Goal: Task Accomplishment & Management: Use online tool/utility

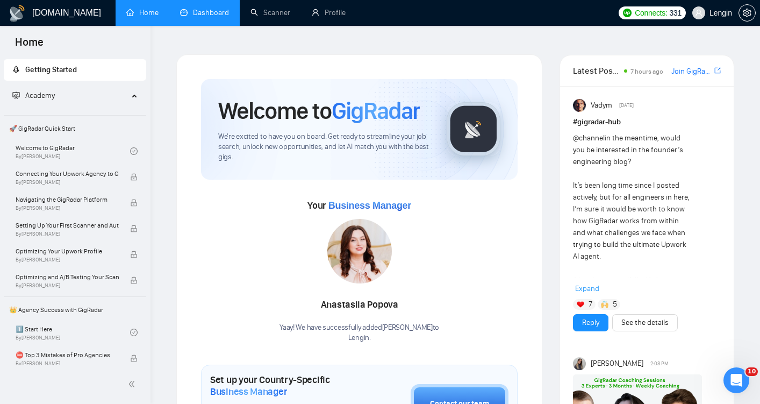
click at [213, 11] on link "Dashboard" at bounding box center [204, 12] width 49 height 9
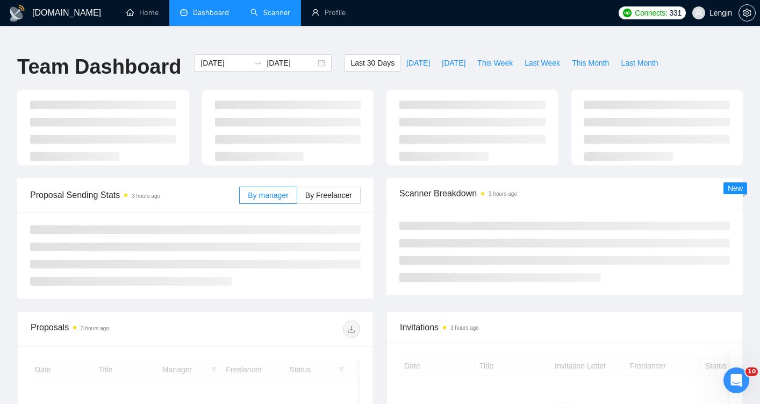
click at [266, 12] on link "Scanner" at bounding box center [271, 12] width 40 height 9
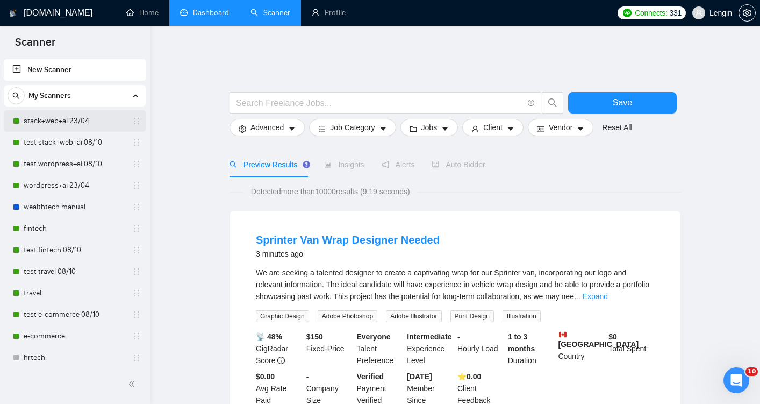
click at [69, 118] on link "stack+web+ai 23/04" at bounding box center [75, 121] width 102 height 22
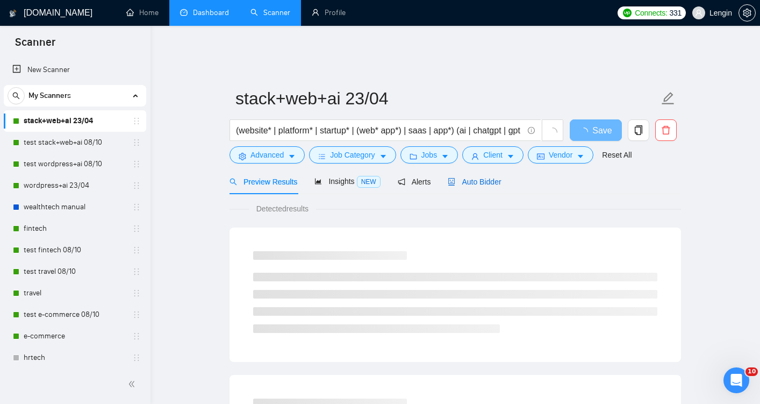
click at [485, 177] on span "Auto Bidder" at bounding box center [474, 181] width 53 height 9
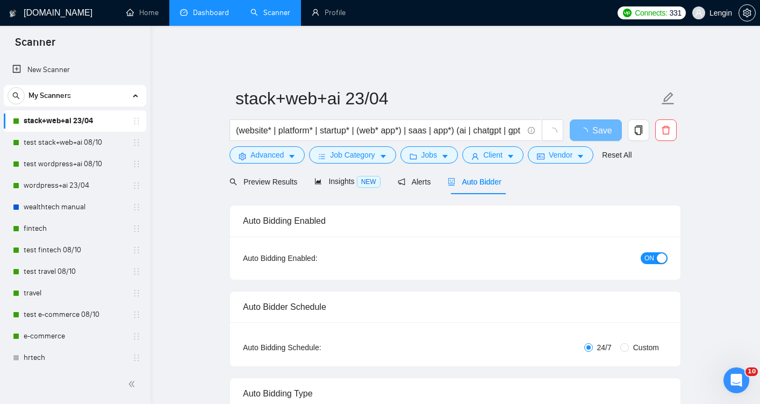
radio input "false"
radio input "true"
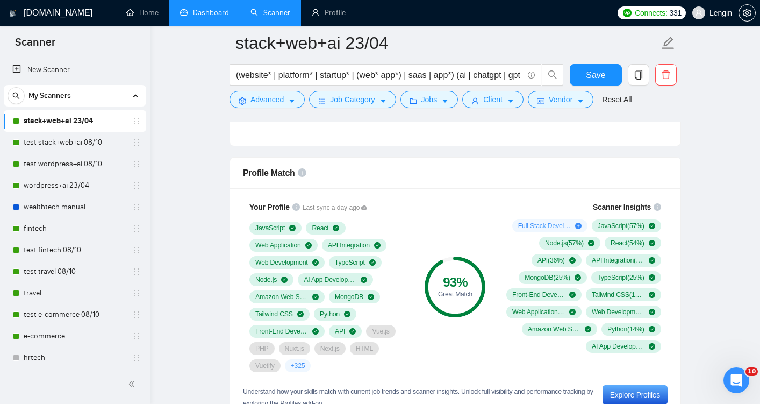
scroll to position [822, 0]
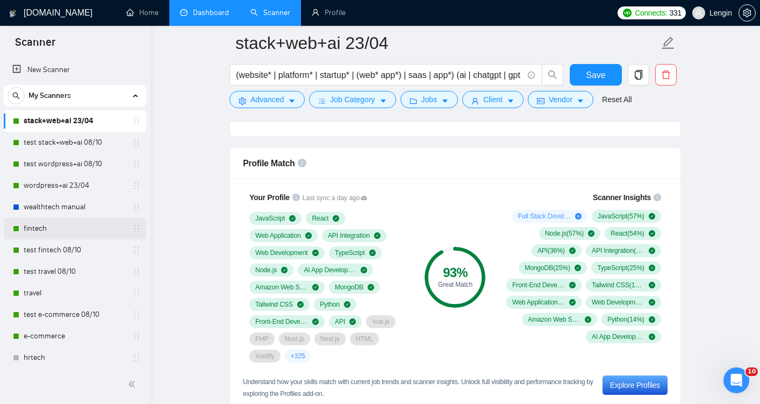
click at [73, 225] on link "fintech" at bounding box center [75, 229] width 102 height 22
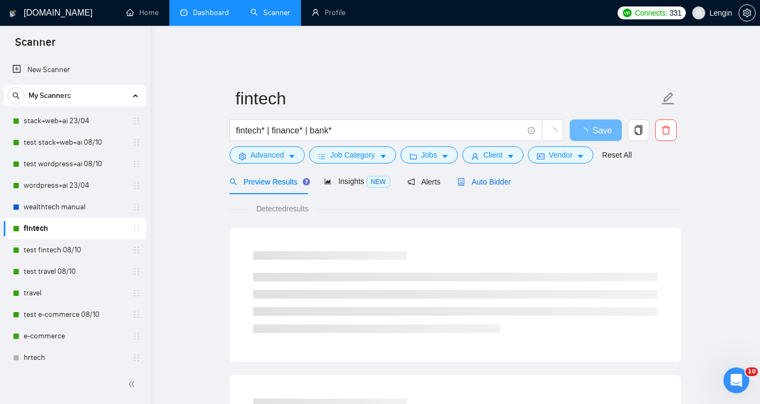
click at [503, 177] on span "Auto Bidder" at bounding box center [484, 181] width 53 height 9
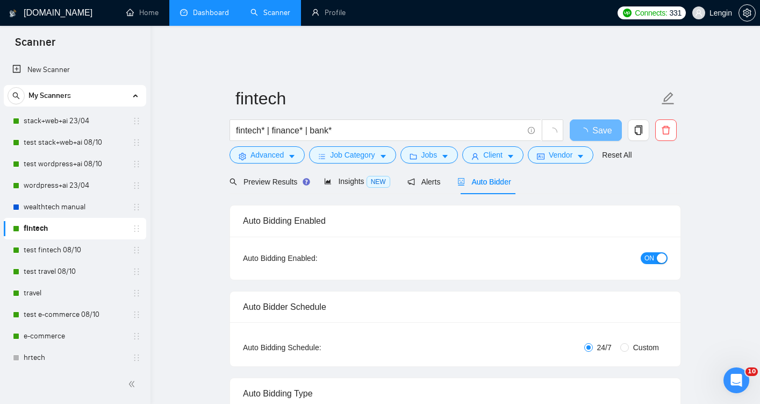
radio input "false"
radio input "true"
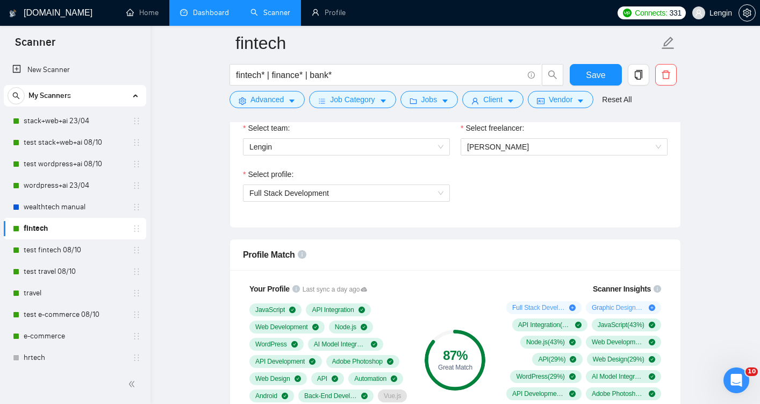
scroll to position [736, 0]
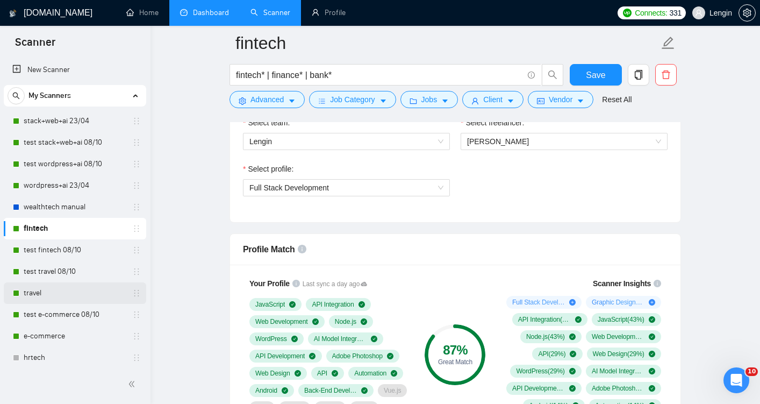
click at [86, 289] on link "travel" at bounding box center [75, 293] width 102 height 22
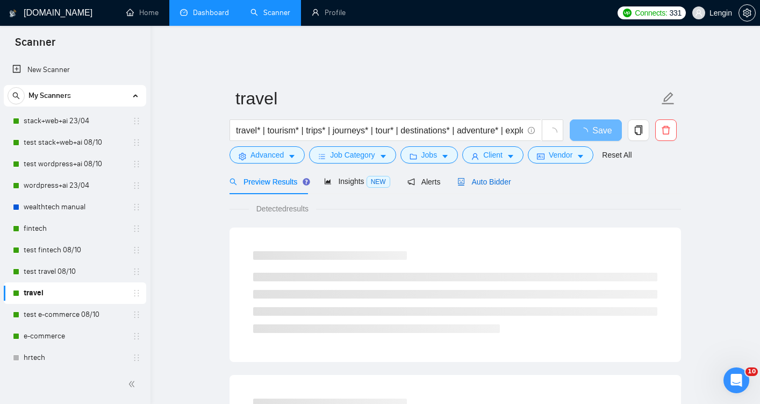
click at [474, 176] on div "Auto Bidder" at bounding box center [484, 182] width 53 height 12
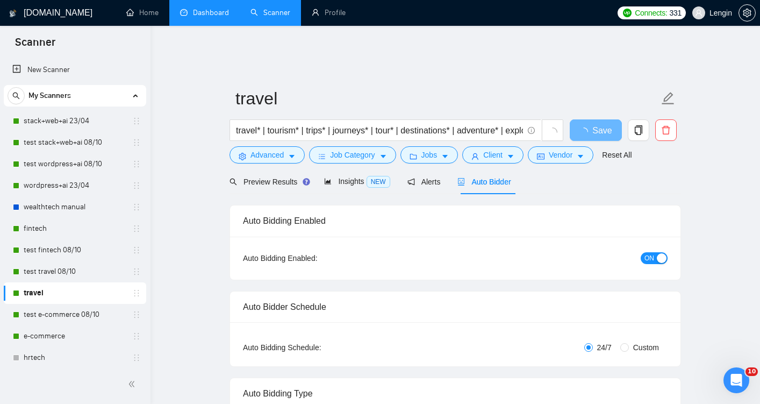
radio input "false"
radio input "true"
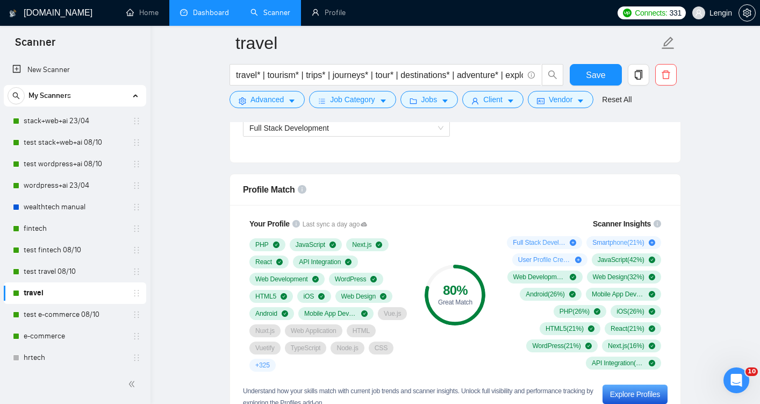
scroll to position [798, 0]
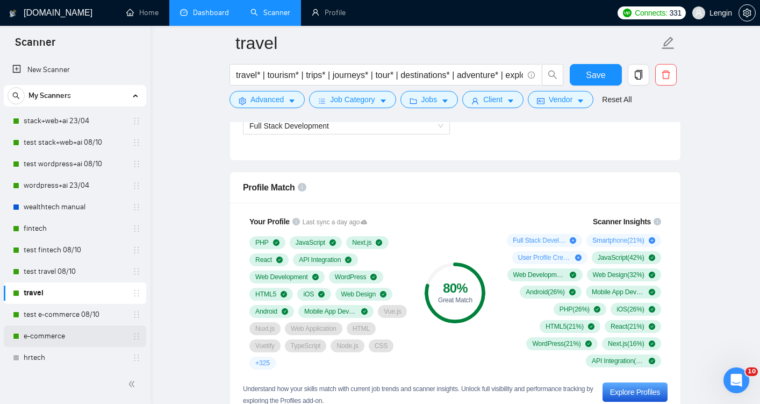
click at [74, 335] on link "e-commerce" at bounding box center [75, 336] width 102 height 22
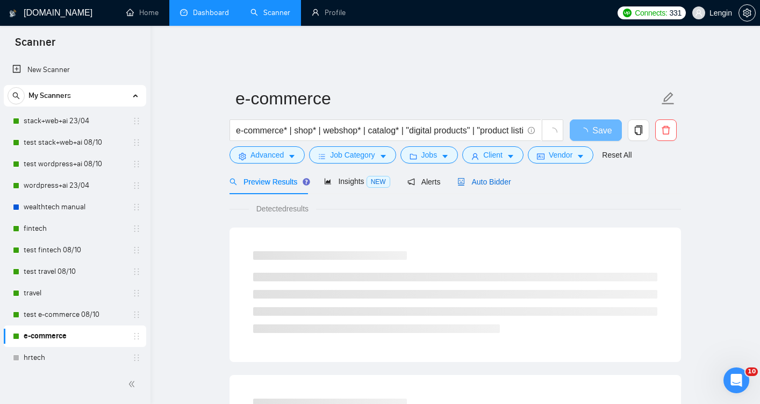
click at [475, 177] on span "Auto Bidder" at bounding box center [484, 181] width 53 height 9
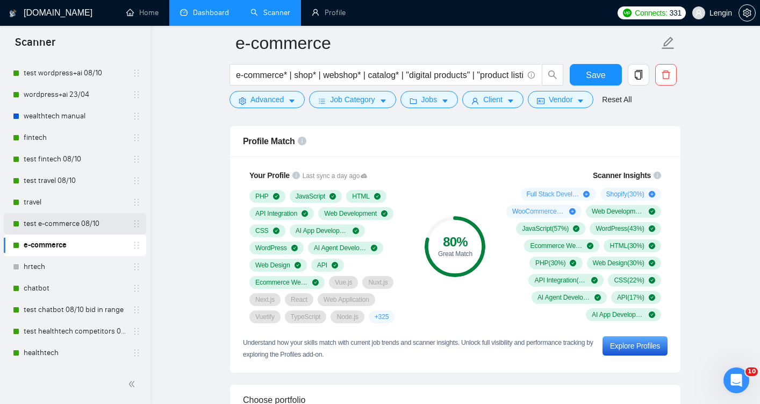
scroll to position [94, 0]
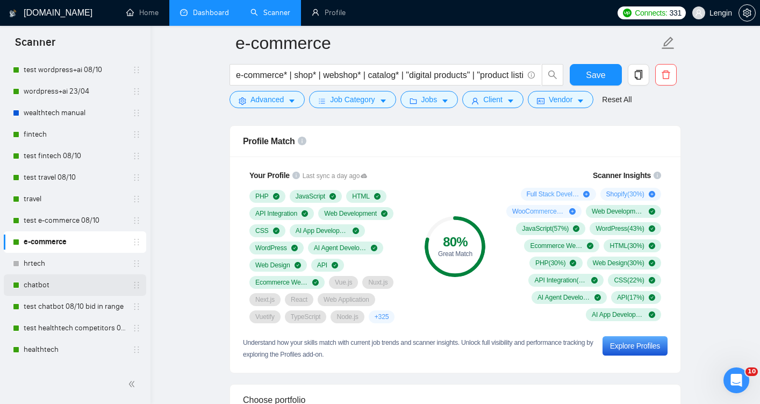
click at [47, 286] on link "chatbot" at bounding box center [75, 285] width 102 height 22
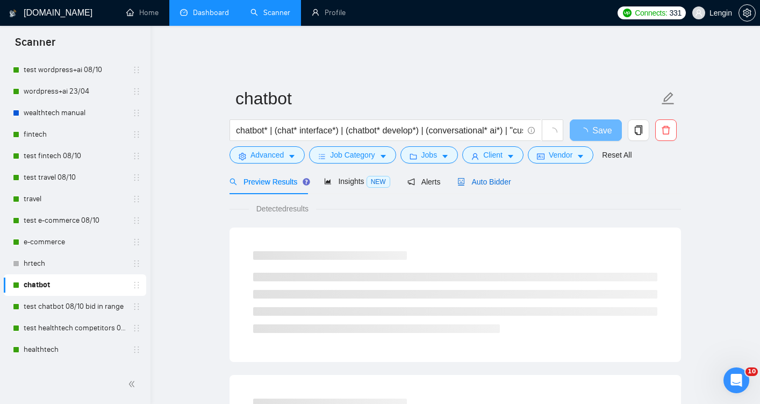
click at [490, 177] on span "Auto Bidder" at bounding box center [484, 181] width 53 height 9
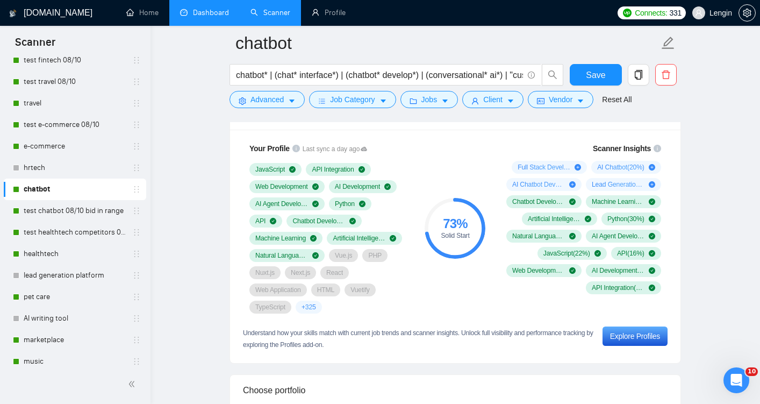
scroll to position [192, 0]
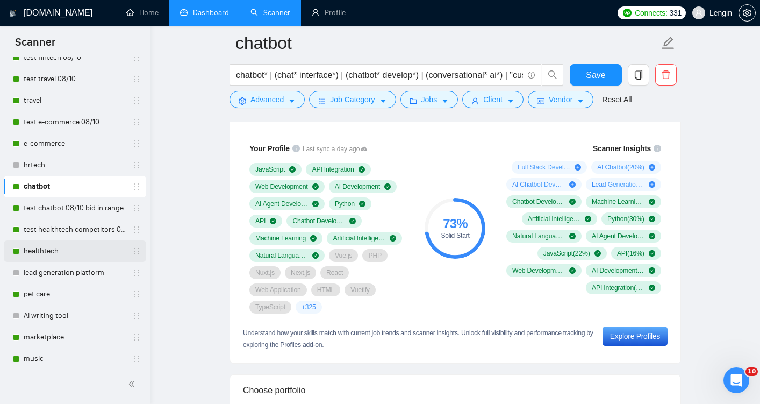
click at [54, 250] on link "healthtech" at bounding box center [75, 251] width 102 height 22
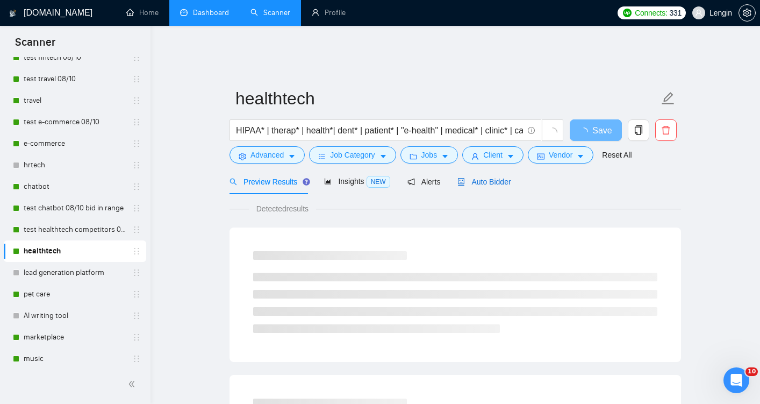
click at [476, 177] on span "Auto Bidder" at bounding box center [484, 181] width 53 height 9
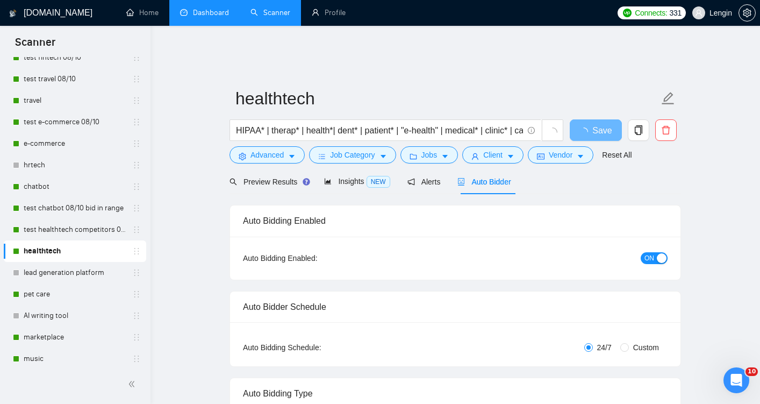
radio input "false"
radio input "true"
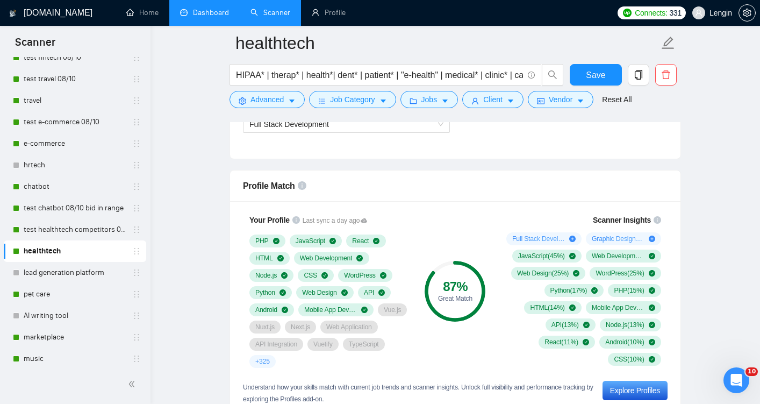
scroll to position [800, 0]
click at [58, 293] on link "pet care" at bounding box center [75, 294] width 102 height 22
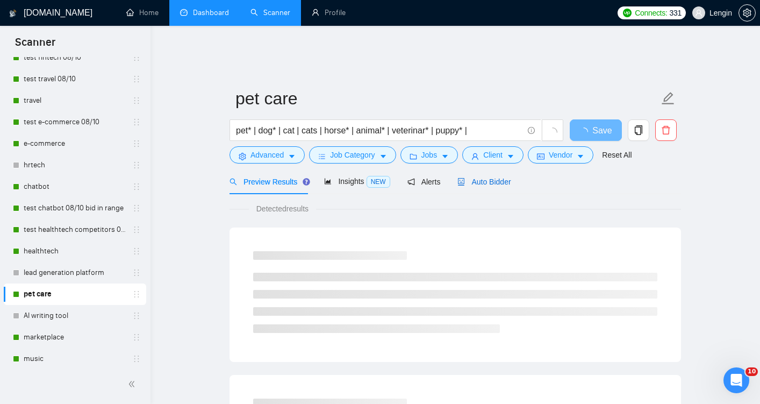
click at [492, 177] on span "Auto Bidder" at bounding box center [484, 181] width 53 height 9
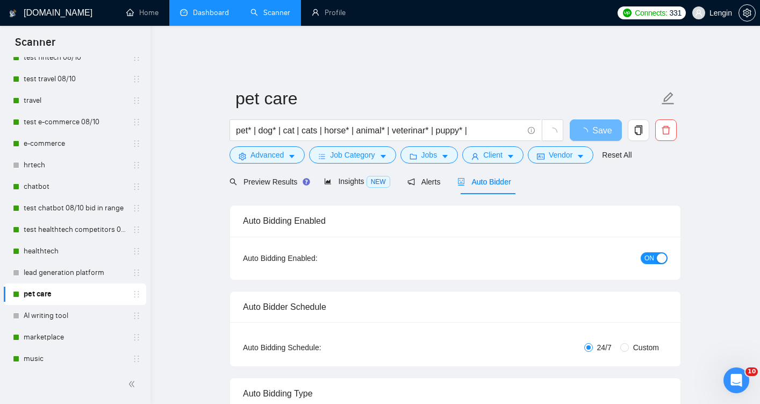
radio input "false"
radio input "true"
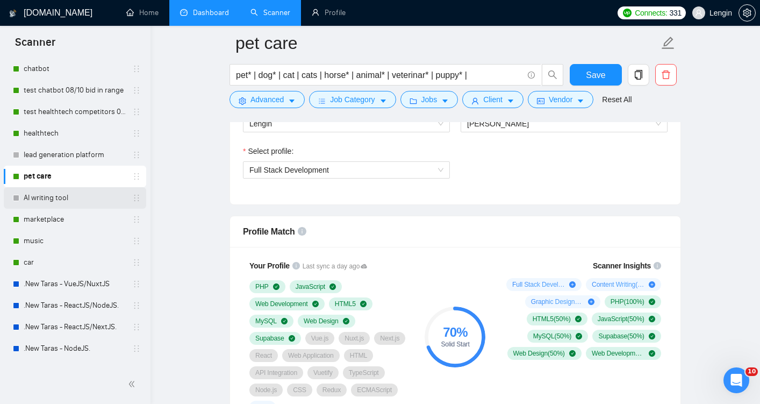
scroll to position [317, 0]
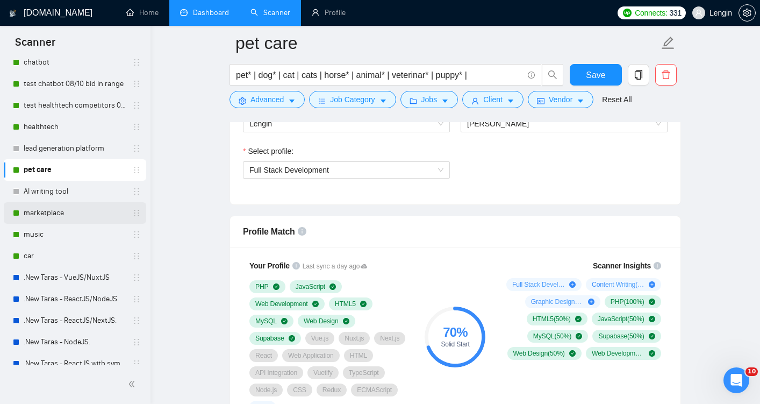
click at [62, 213] on link "marketplace" at bounding box center [75, 213] width 102 height 22
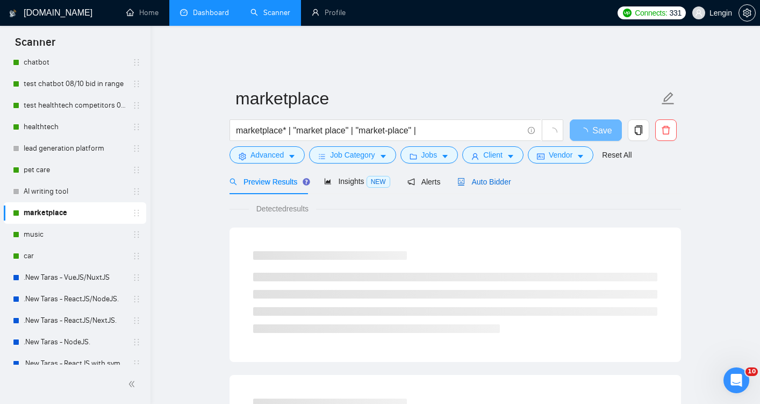
click at [493, 177] on span "Auto Bidder" at bounding box center [484, 181] width 53 height 9
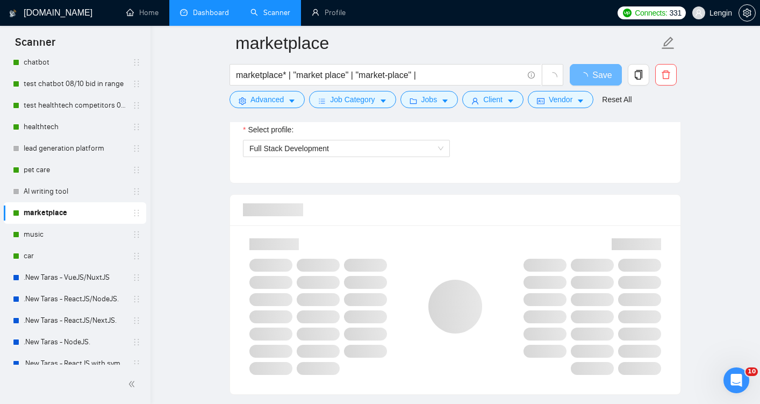
scroll to position [776, 0]
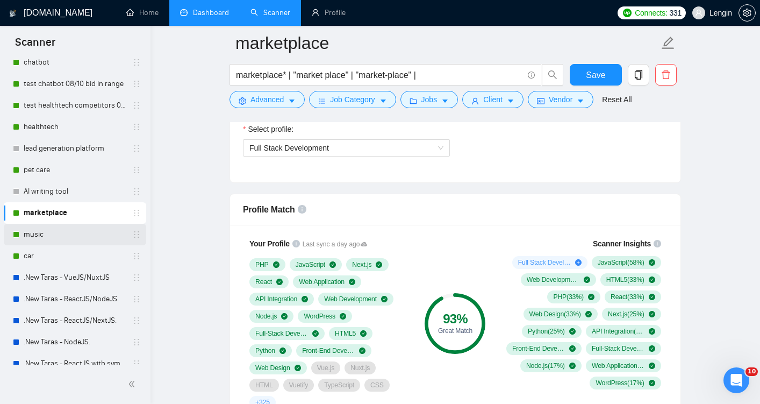
click at [72, 232] on link "music" at bounding box center [75, 235] width 102 height 22
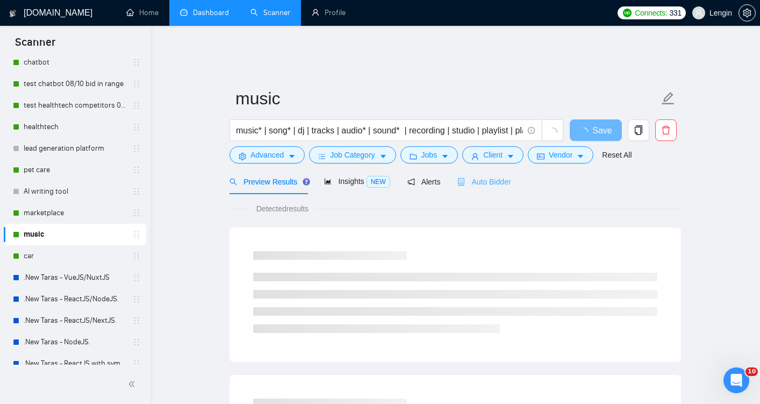
click at [487, 169] on div "Auto Bidder" at bounding box center [484, 181] width 53 height 25
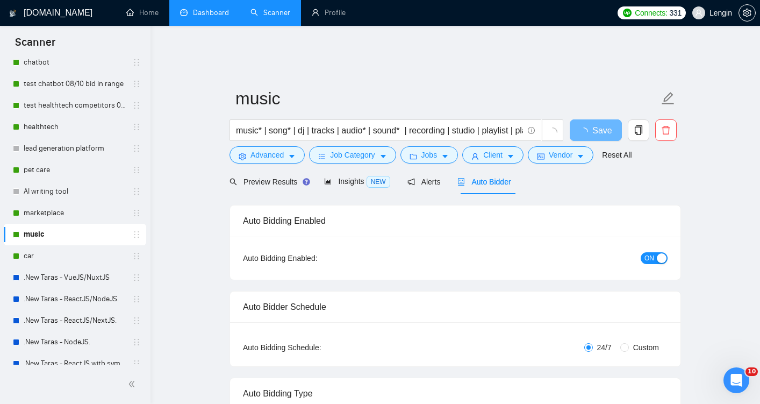
radio input "false"
radio input "true"
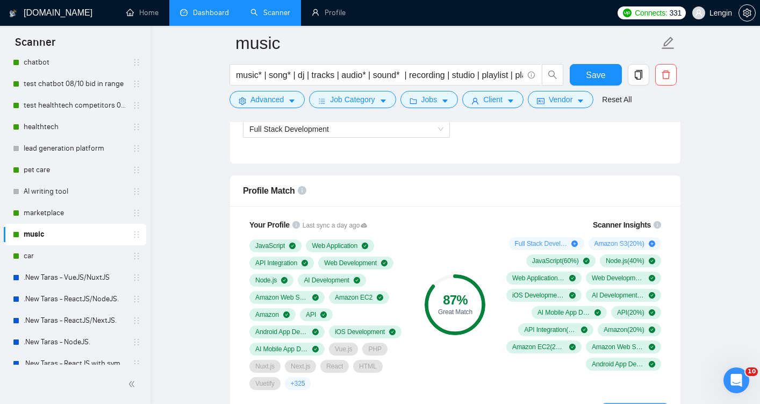
scroll to position [799, 0]
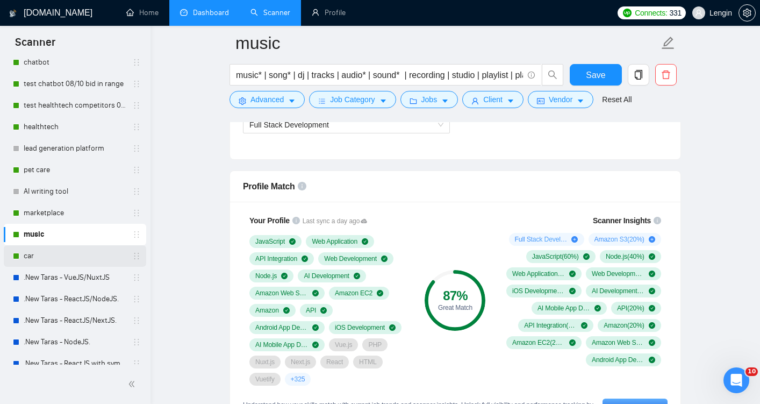
click at [51, 252] on link "car" at bounding box center [75, 256] width 102 height 22
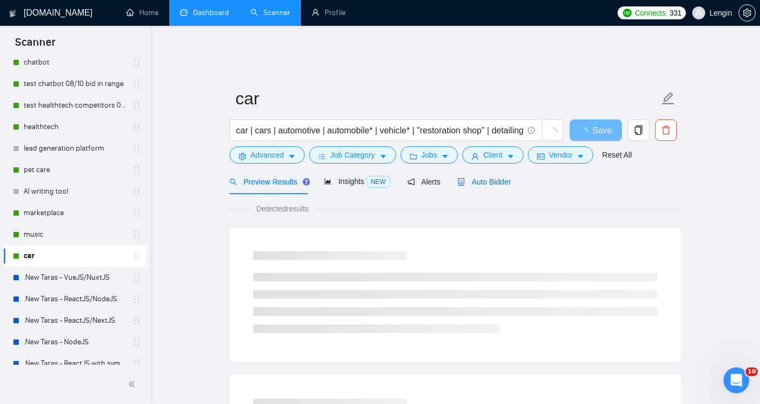
click at [499, 177] on span "Auto Bidder" at bounding box center [484, 181] width 53 height 9
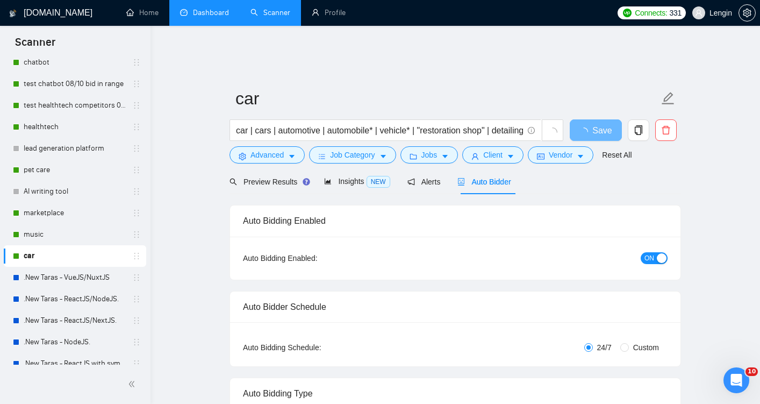
radio input "false"
radio input "true"
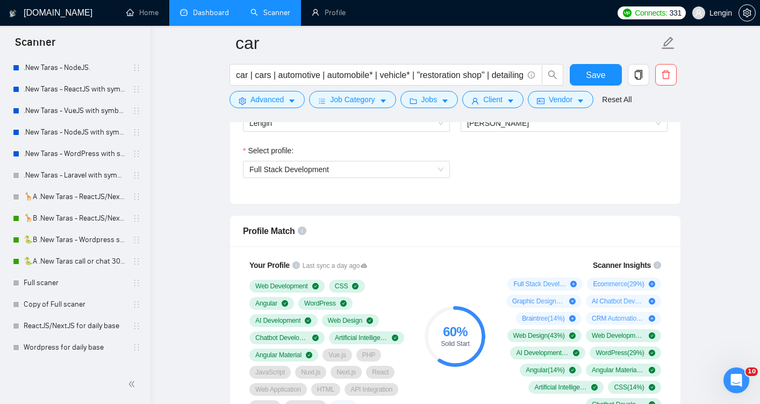
scroll to position [592, 0]
click at [55, 219] on link "🦒B .New Taras - ReactJS/NextJS rel exp 23/04" at bounding box center [75, 217] width 102 height 22
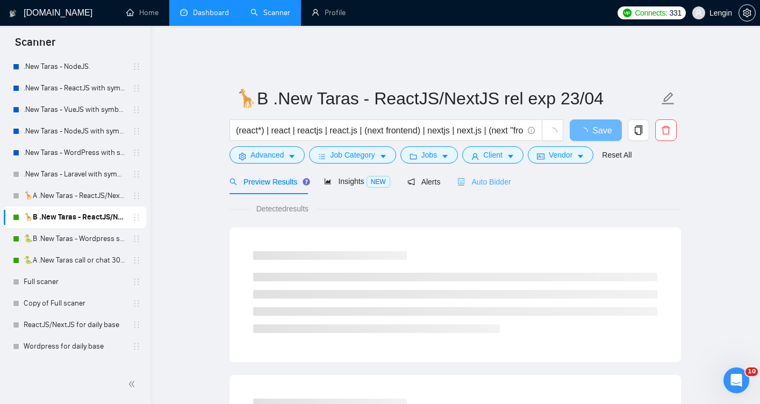
click at [496, 176] on div "Auto Bidder" at bounding box center [484, 181] width 53 height 25
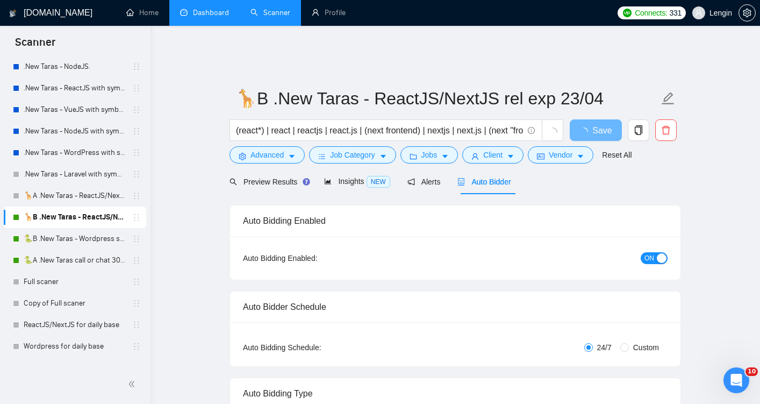
radio input "false"
radio input "true"
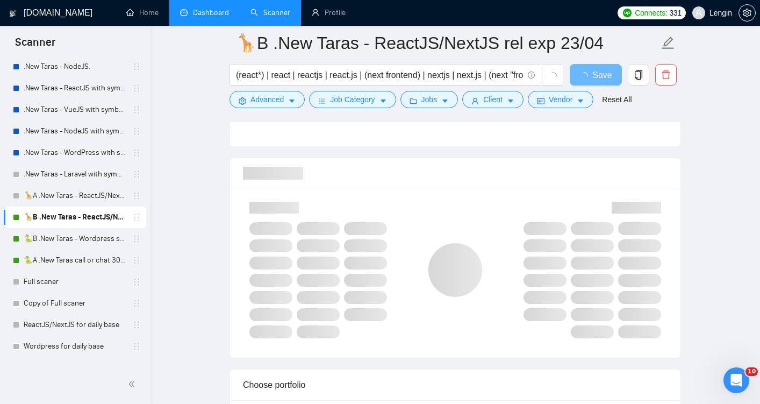
scroll to position [815, 0]
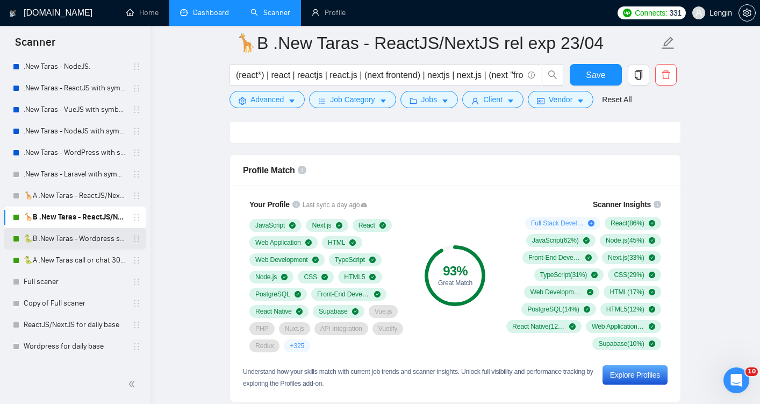
click at [67, 242] on link "🐍B .New Taras - Wordpress short 23/04" at bounding box center [75, 239] width 102 height 22
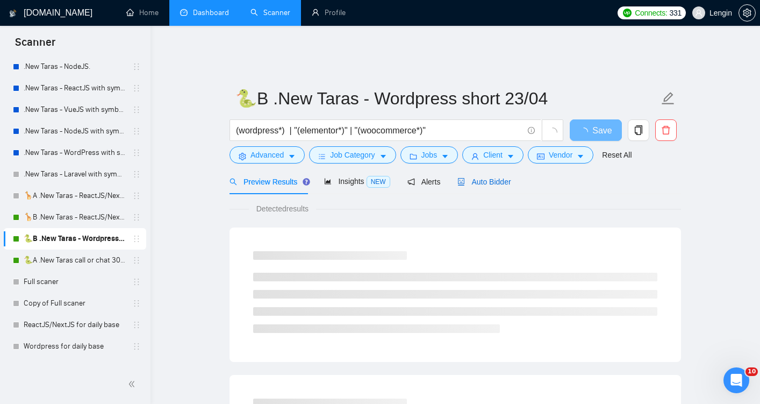
click at [501, 177] on span "Auto Bidder" at bounding box center [484, 181] width 53 height 9
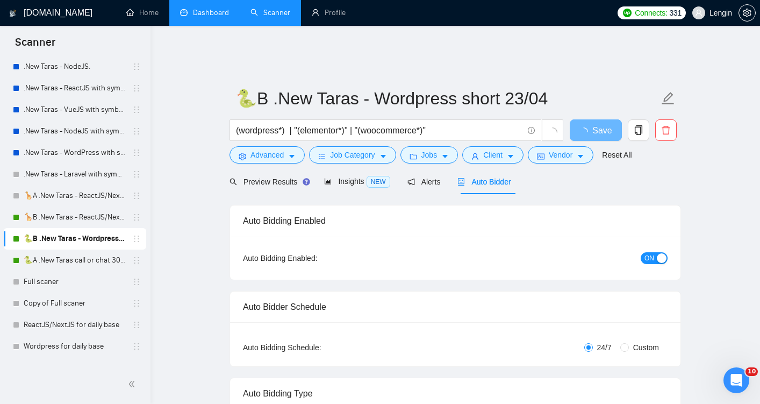
radio input "false"
radio input "true"
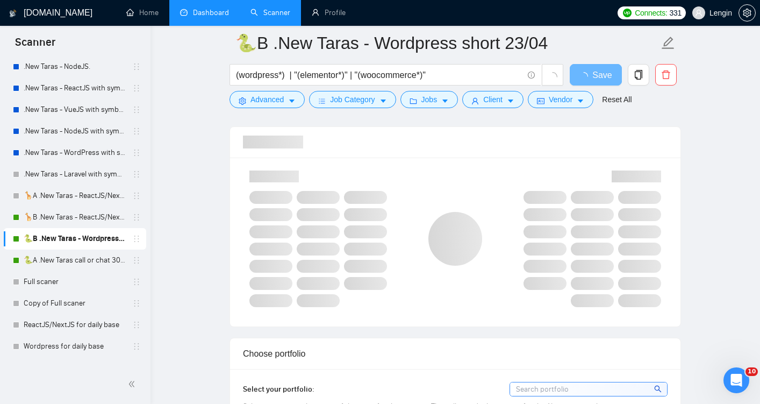
scroll to position [861, 0]
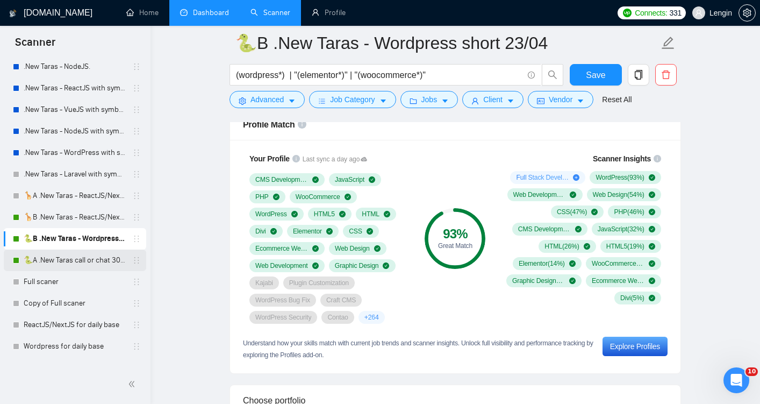
click at [54, 255] on link "🐍A .New Taras call or chat 30%view 0 reply 23/04" at bounding box center [75, 260] width 102 height 22
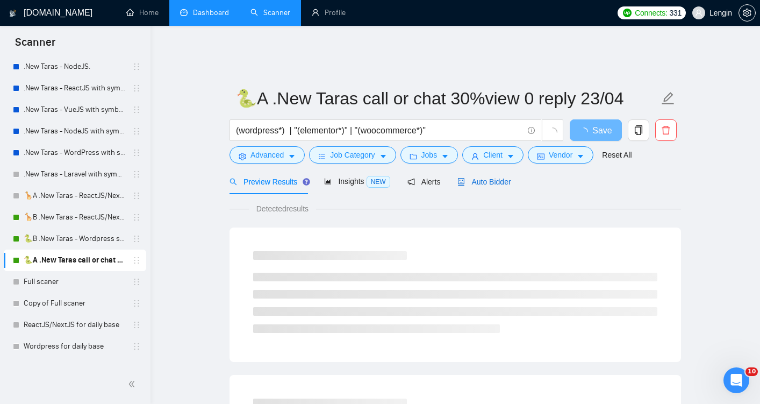
click at [479, 177] on span "Auto Bidder" at bounding box center [484, 181] width 53 height 9
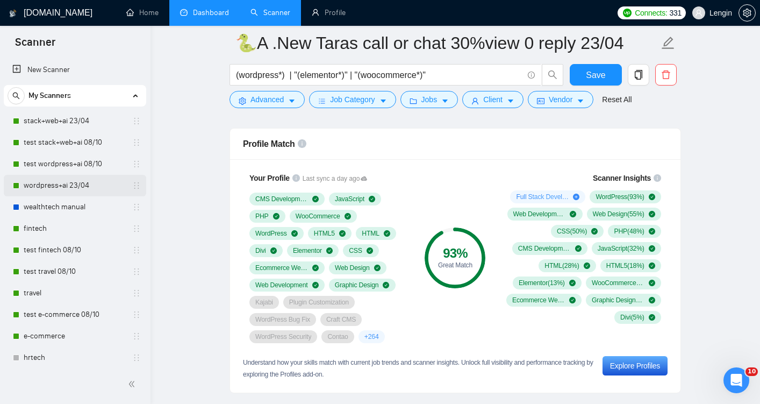
click at [79, 182] on link "wordpress+ai 23/04" at bounding box center [75, 186] width 102 height 22
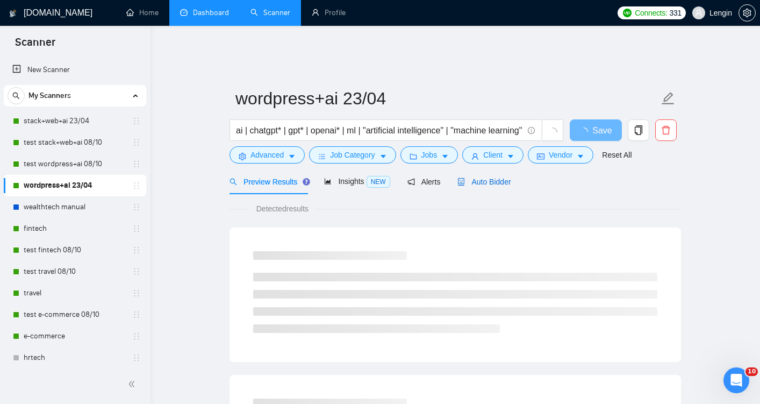
click at [501, 177] on span "Auto Bidder" at bounding box center [484, 181] width 53 height 9
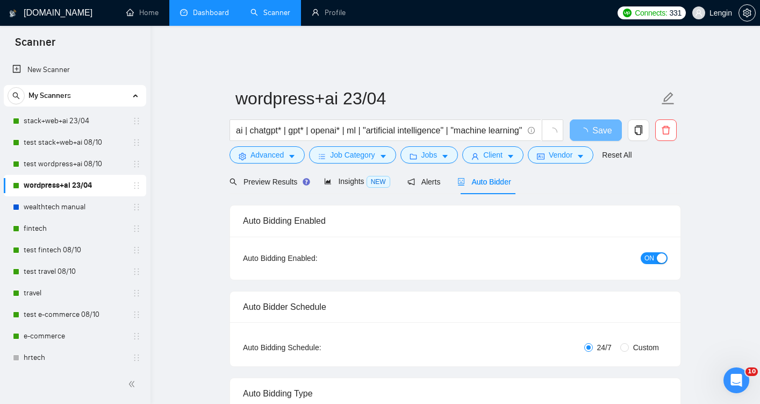
radio input "false"
radio input "true"
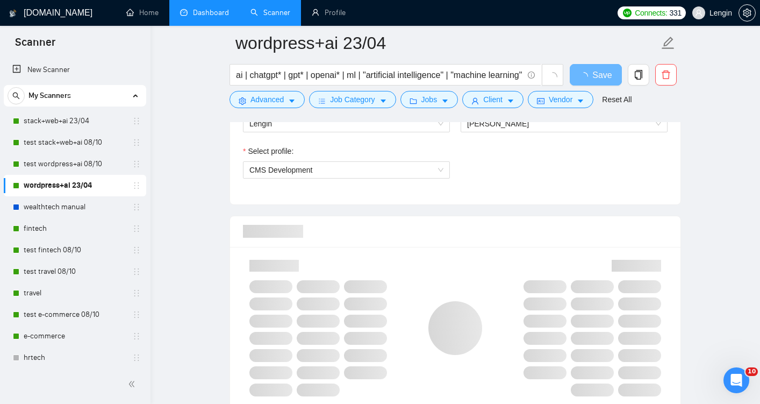
scroll to position [768, 0]
